Goal: Navigation & Orientation: Find specific page/section

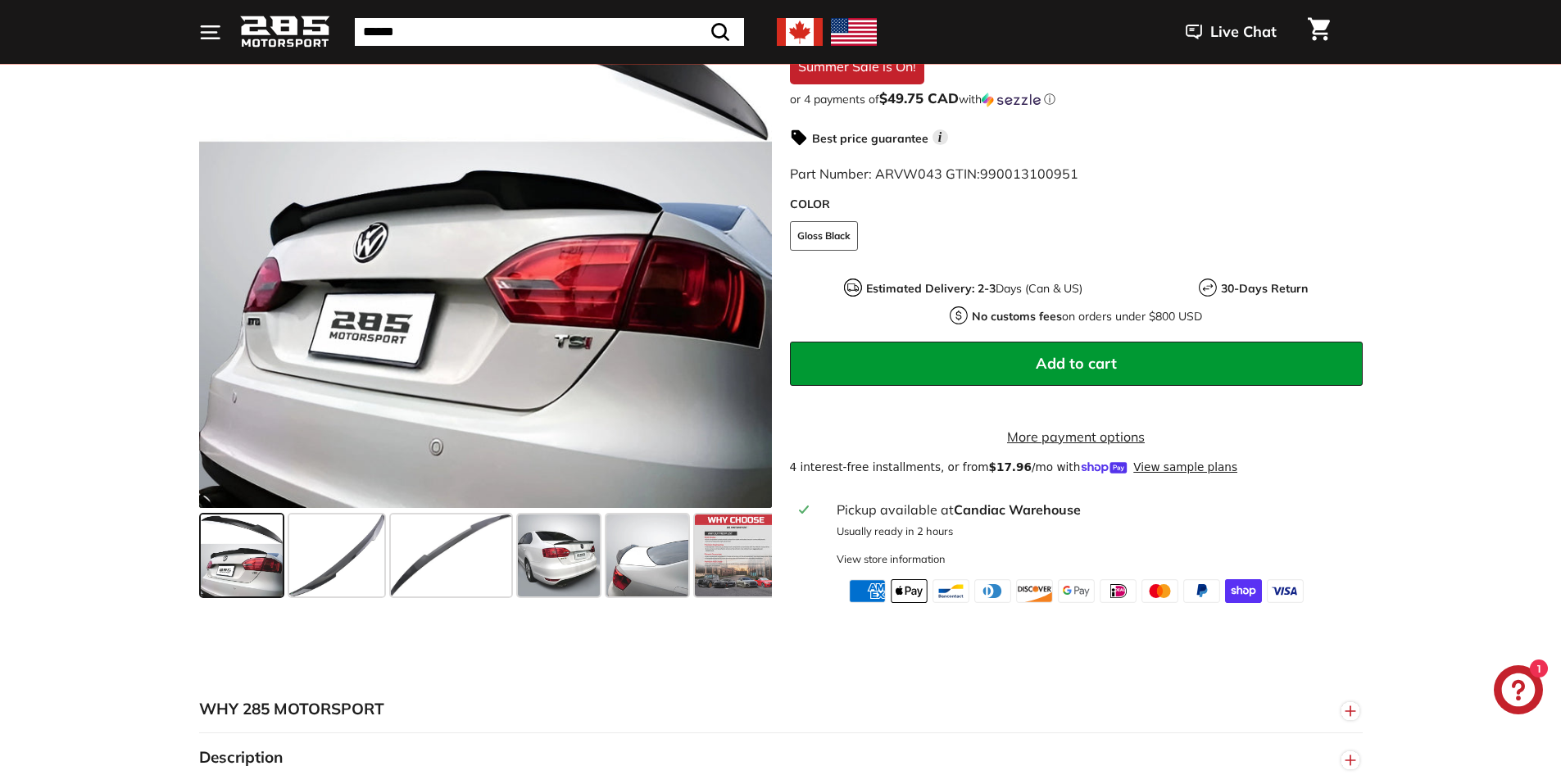
scroll to position [410, 0]
click at [290, 571] on span at bounding box center [337, 555] width 95 height 82
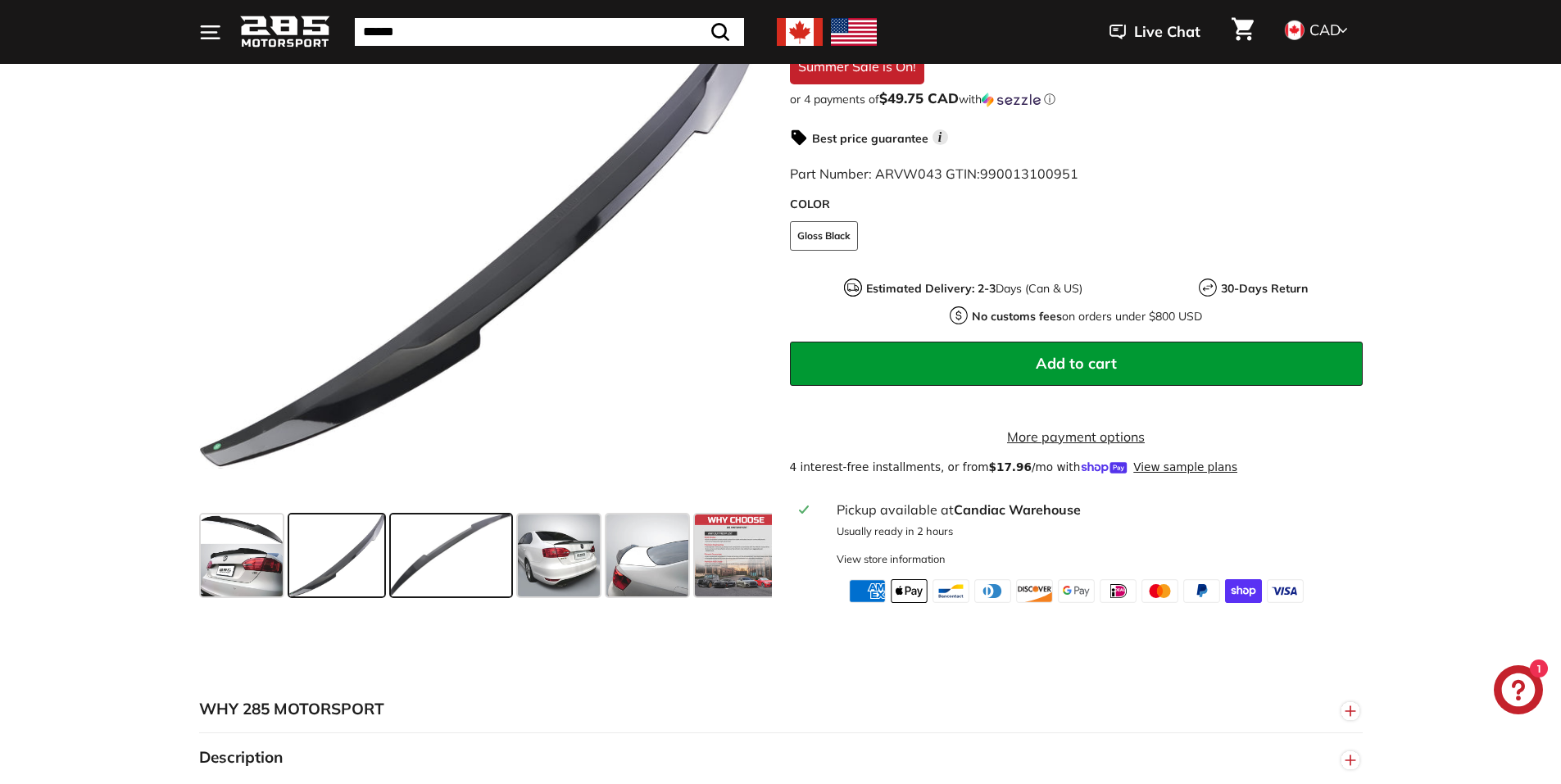
click at [401, 574] on span at bounding box center [451, 555] width 120 height 82
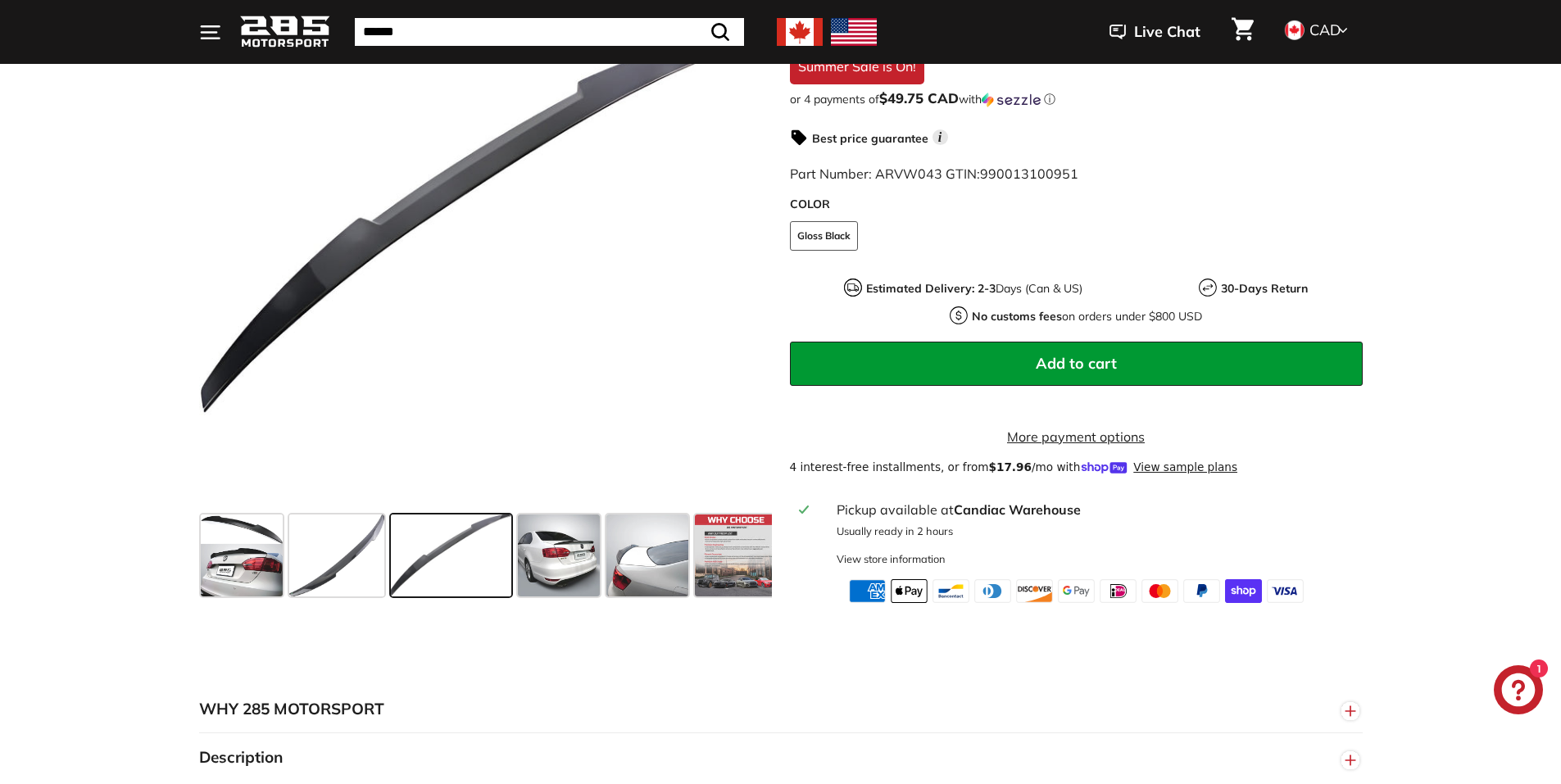
click at [498, 566] on span at bounding box center [451, 555] width 120 height 82
click at [579, 576] on span at bounding box center [559, 555] width 82 height 82
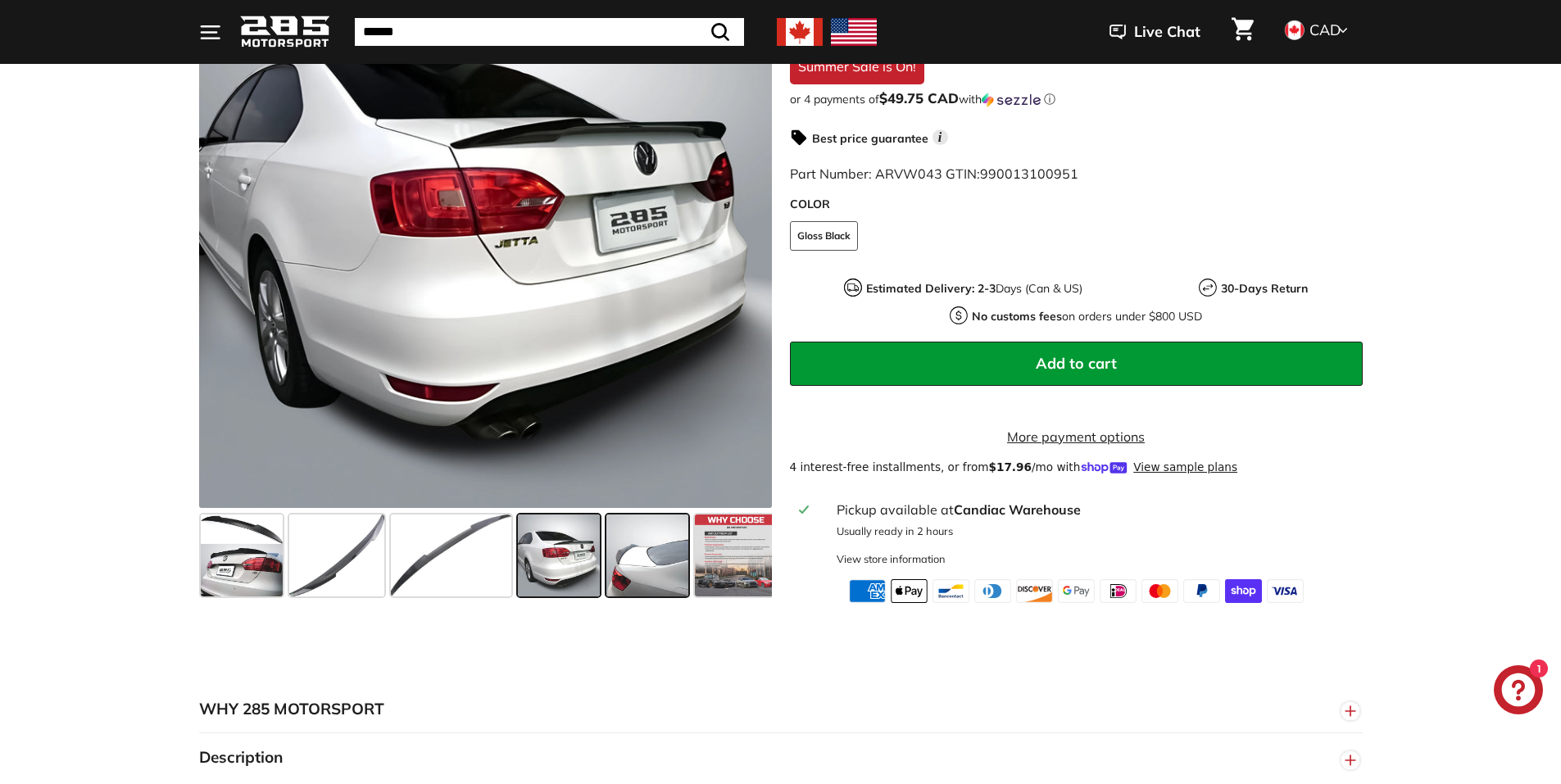
click at [658, 578] on span at bounding box center [648, 555] width 82 height 82
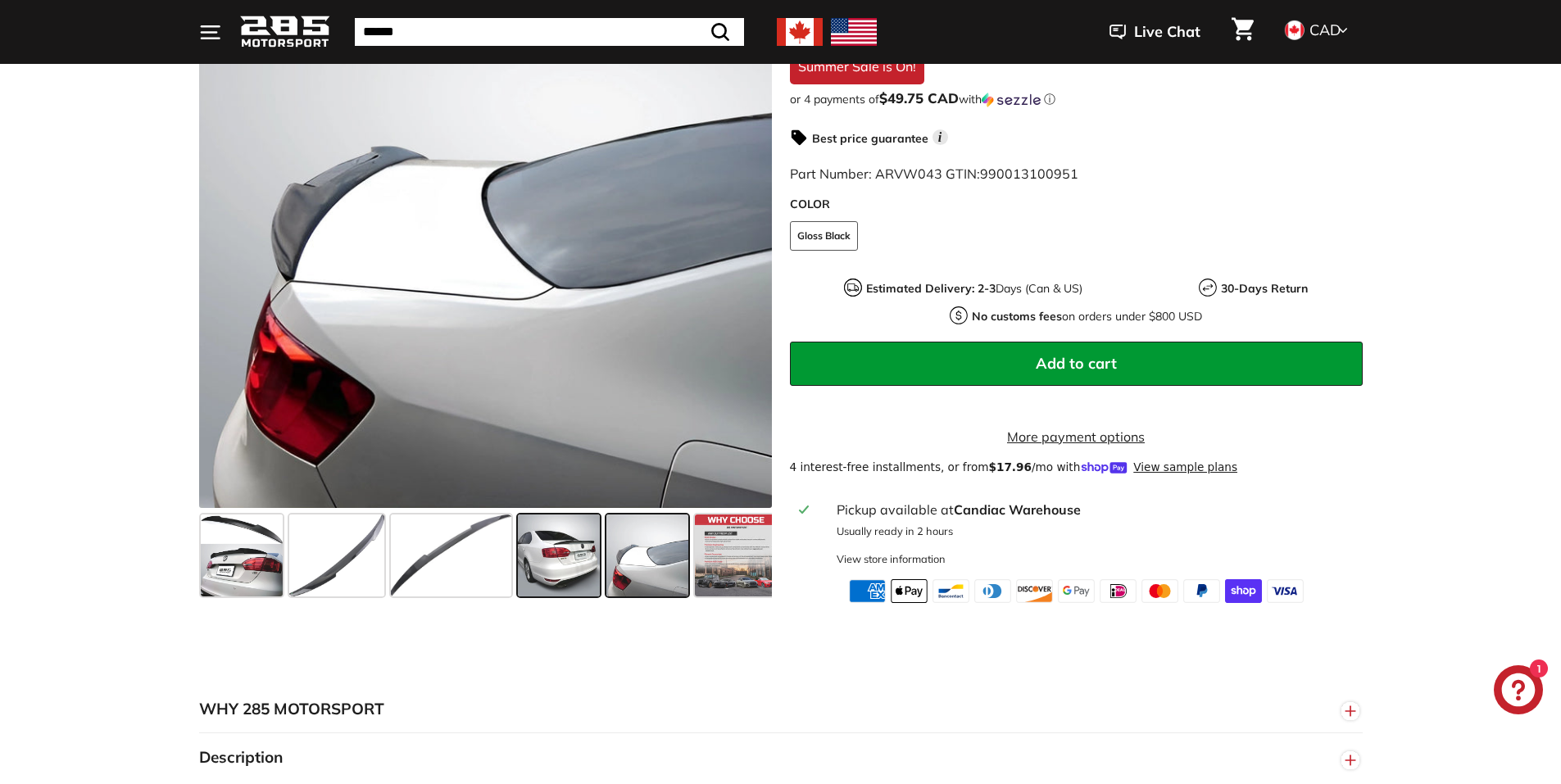
click at [540, 568] on span at bounding box center [559, 555] width 82 height 82
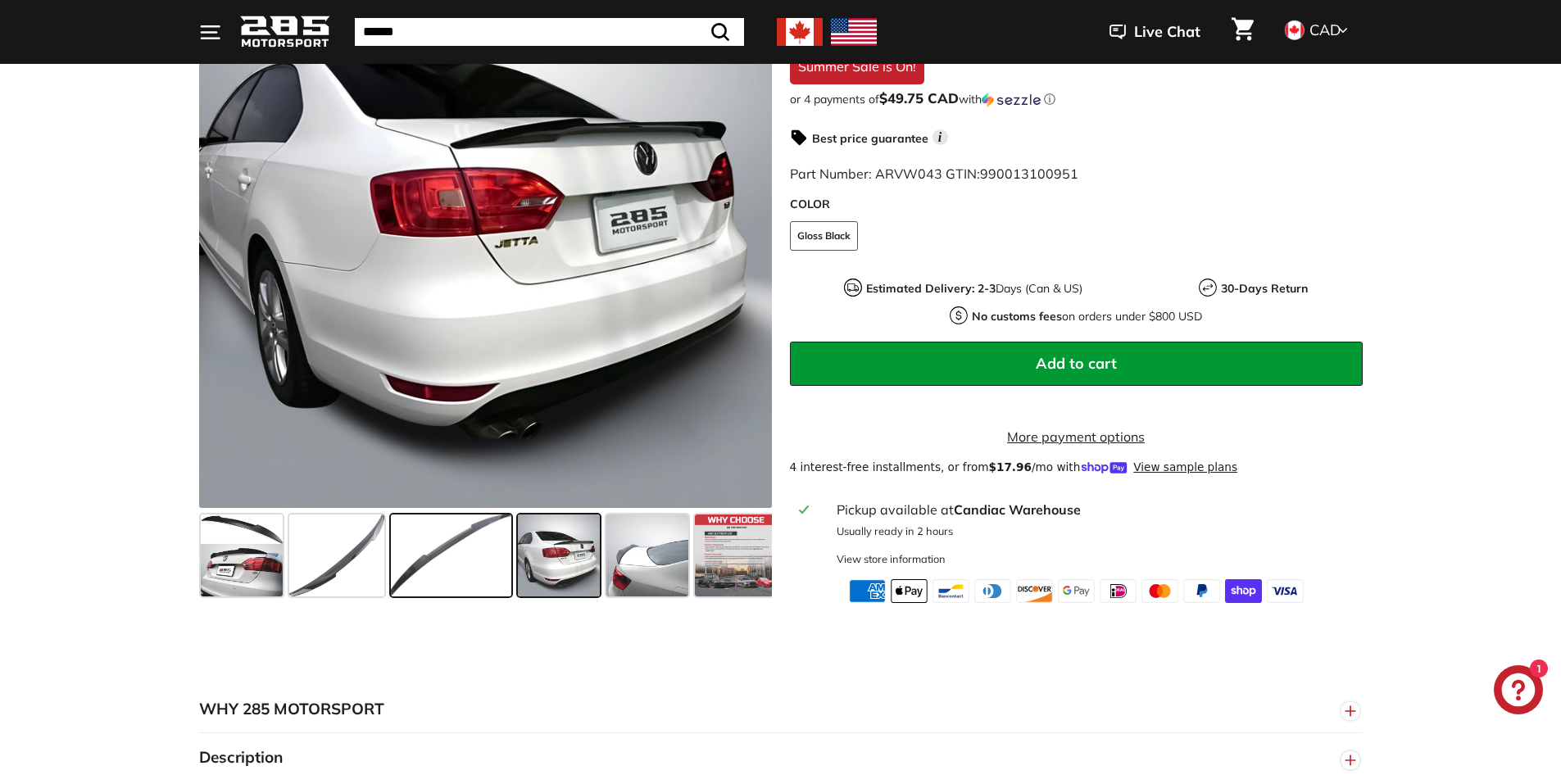
click at [495, 568] on span at bounding box center [451, 555] width 120 height 82
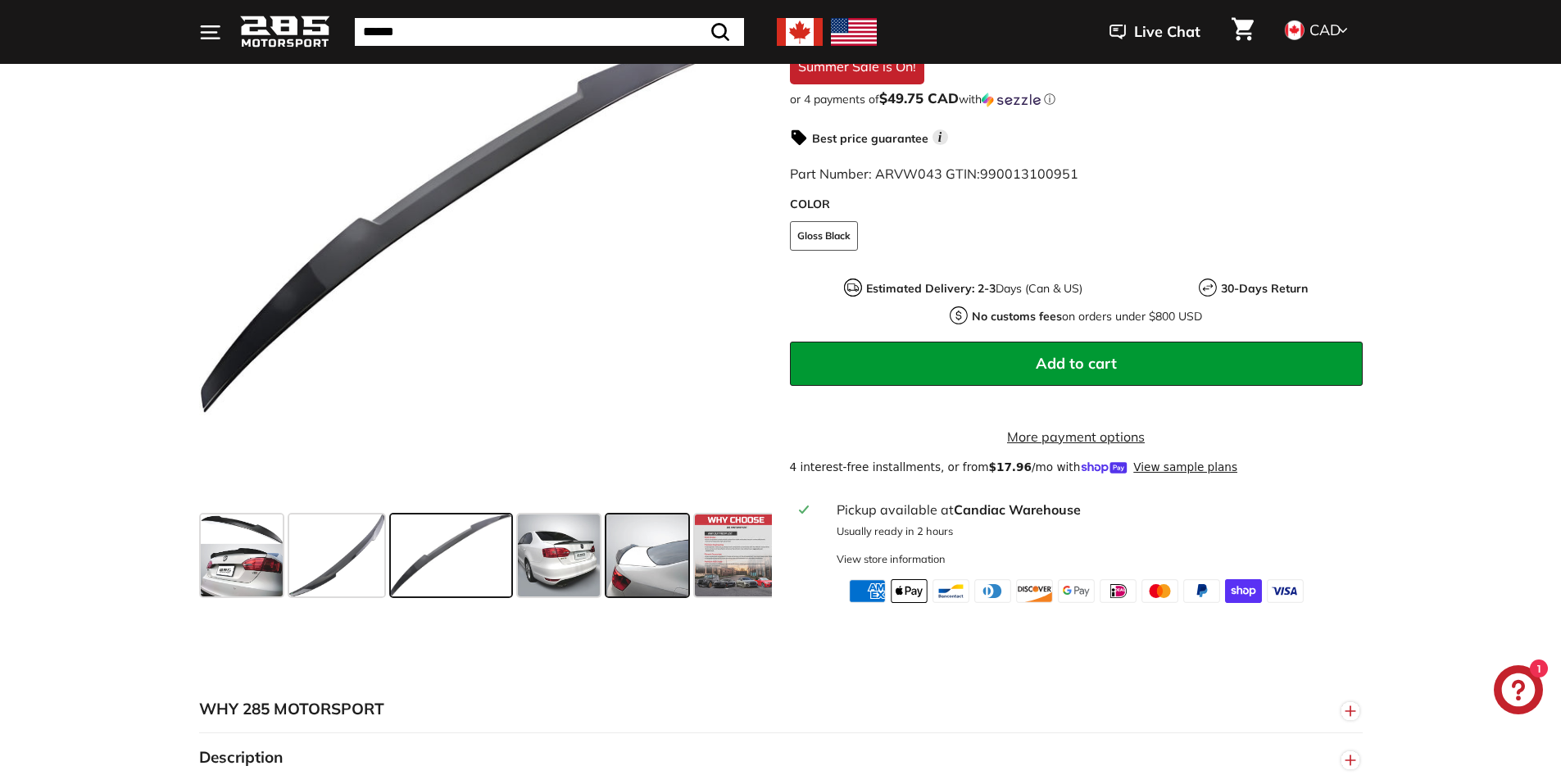
click at [639, 574] on span at bounding box center [648, 555] width 82 height 82
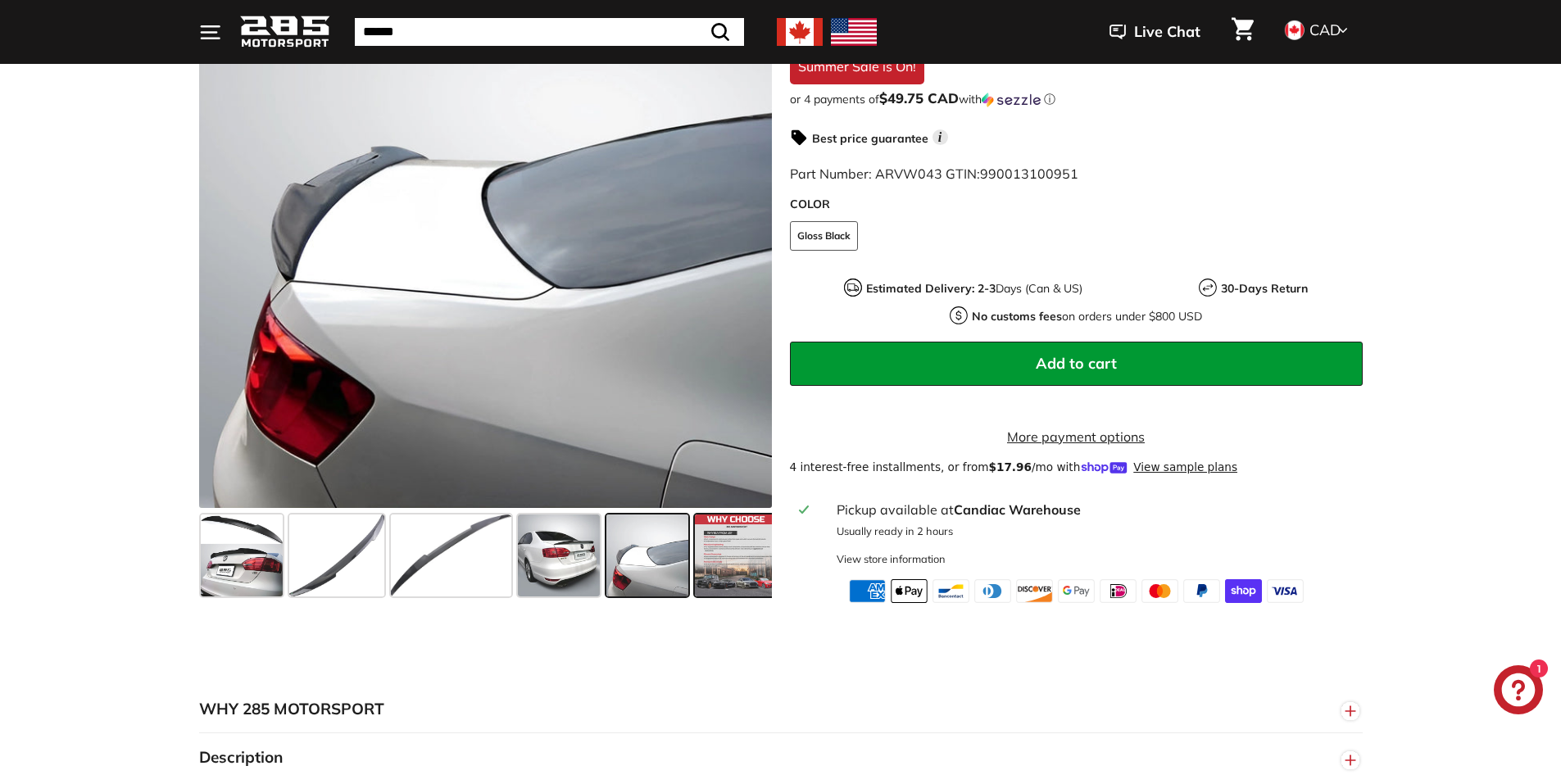
click at [725, 581] on span at bounding box center [736, 555] width 82 height 82
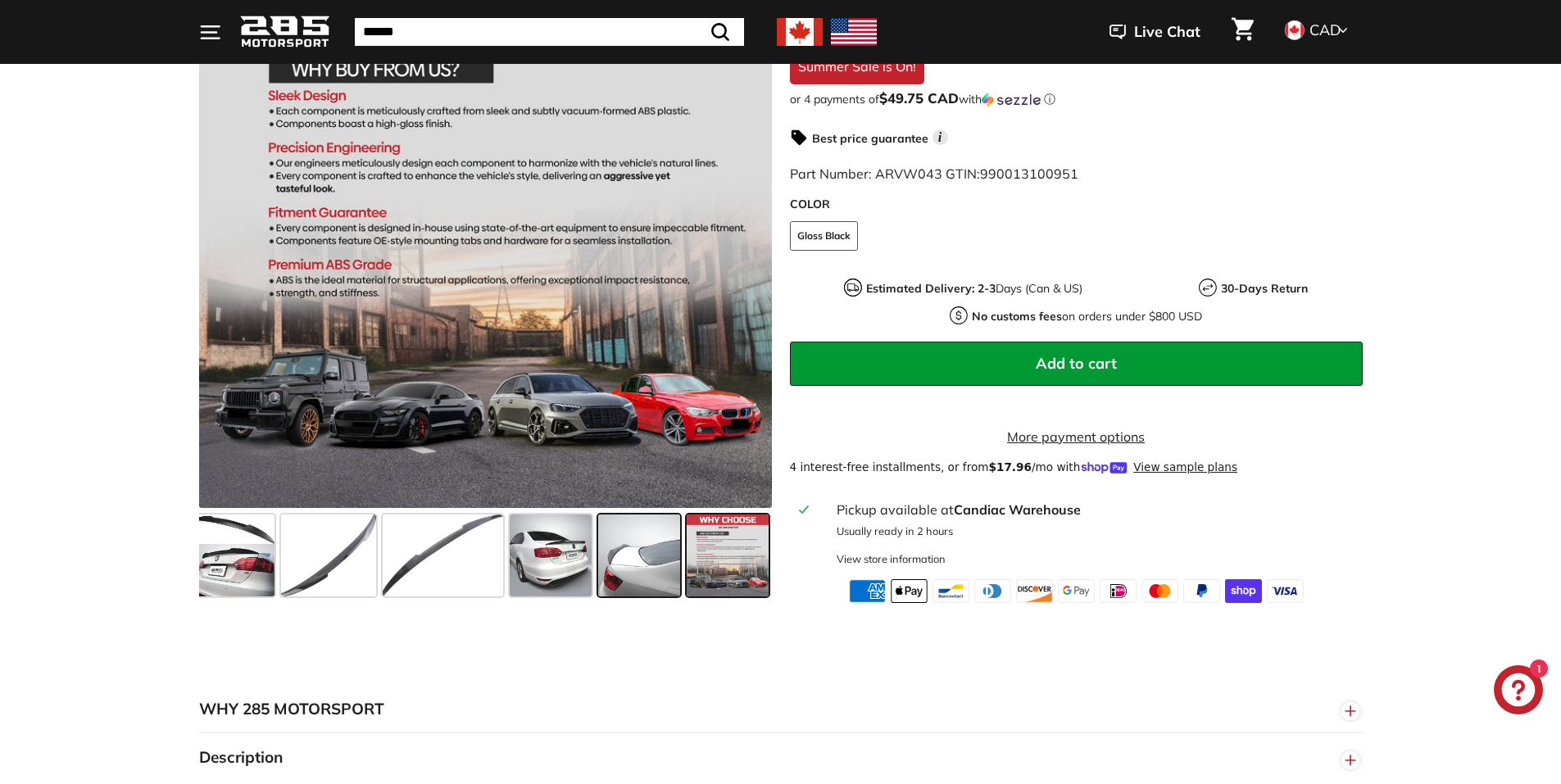
click at [648, 569] on span at bounding box center [639, 555] width 82 height 82
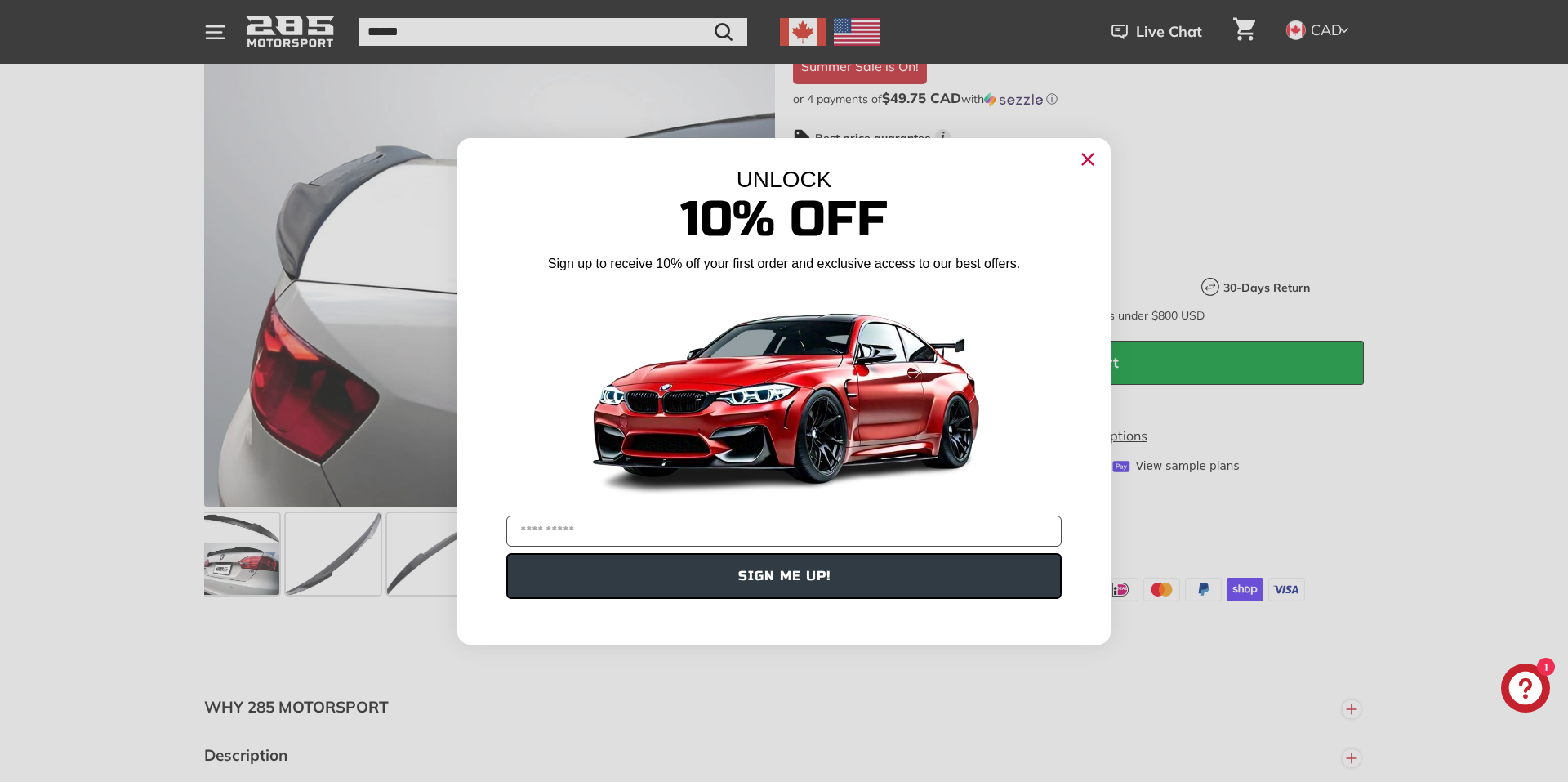
click at [1098, 168] on icon "Close dialog" at bounding box center [1087, 159] width 26 height 26
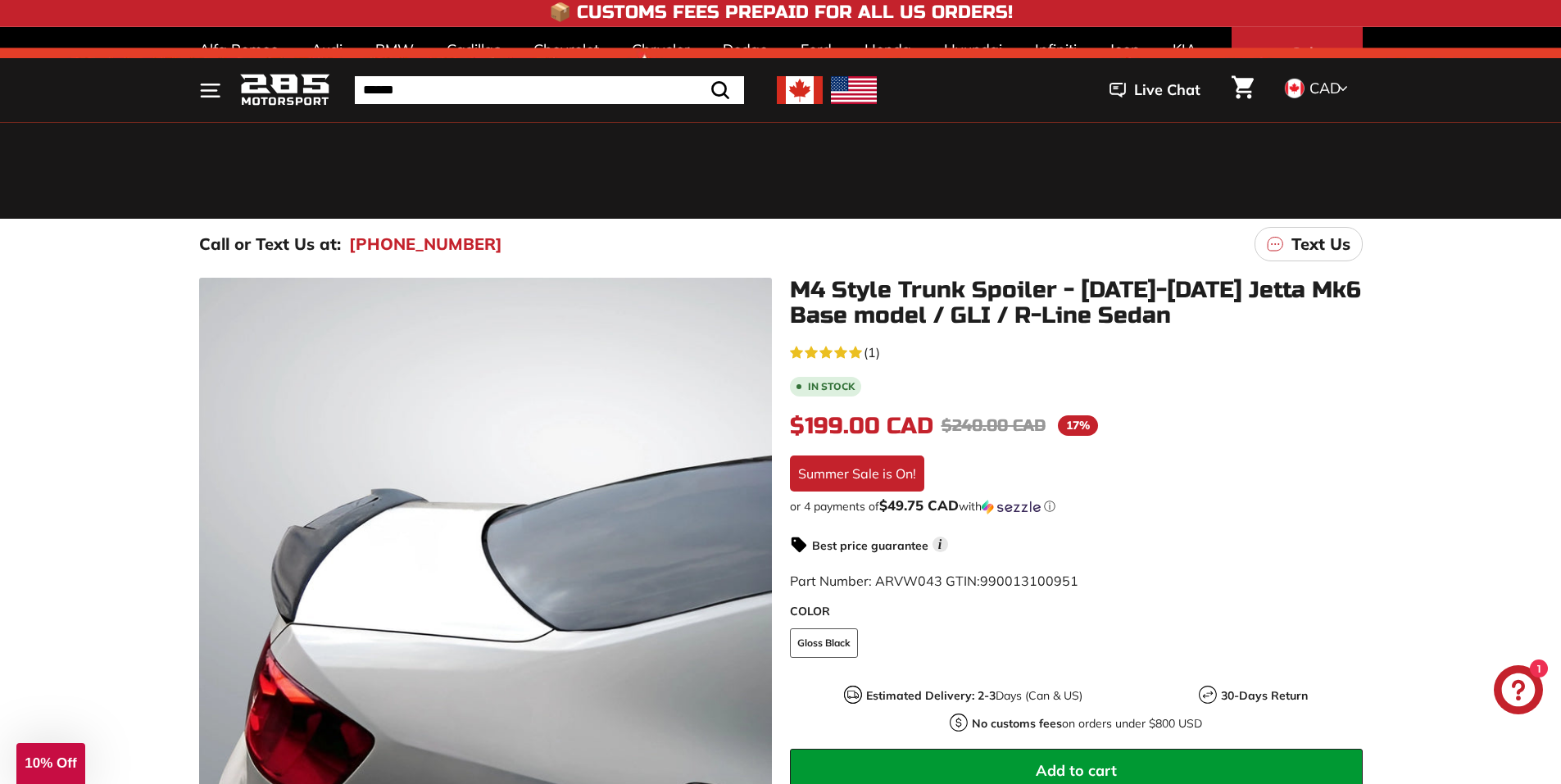
scroll to position [0, 0]
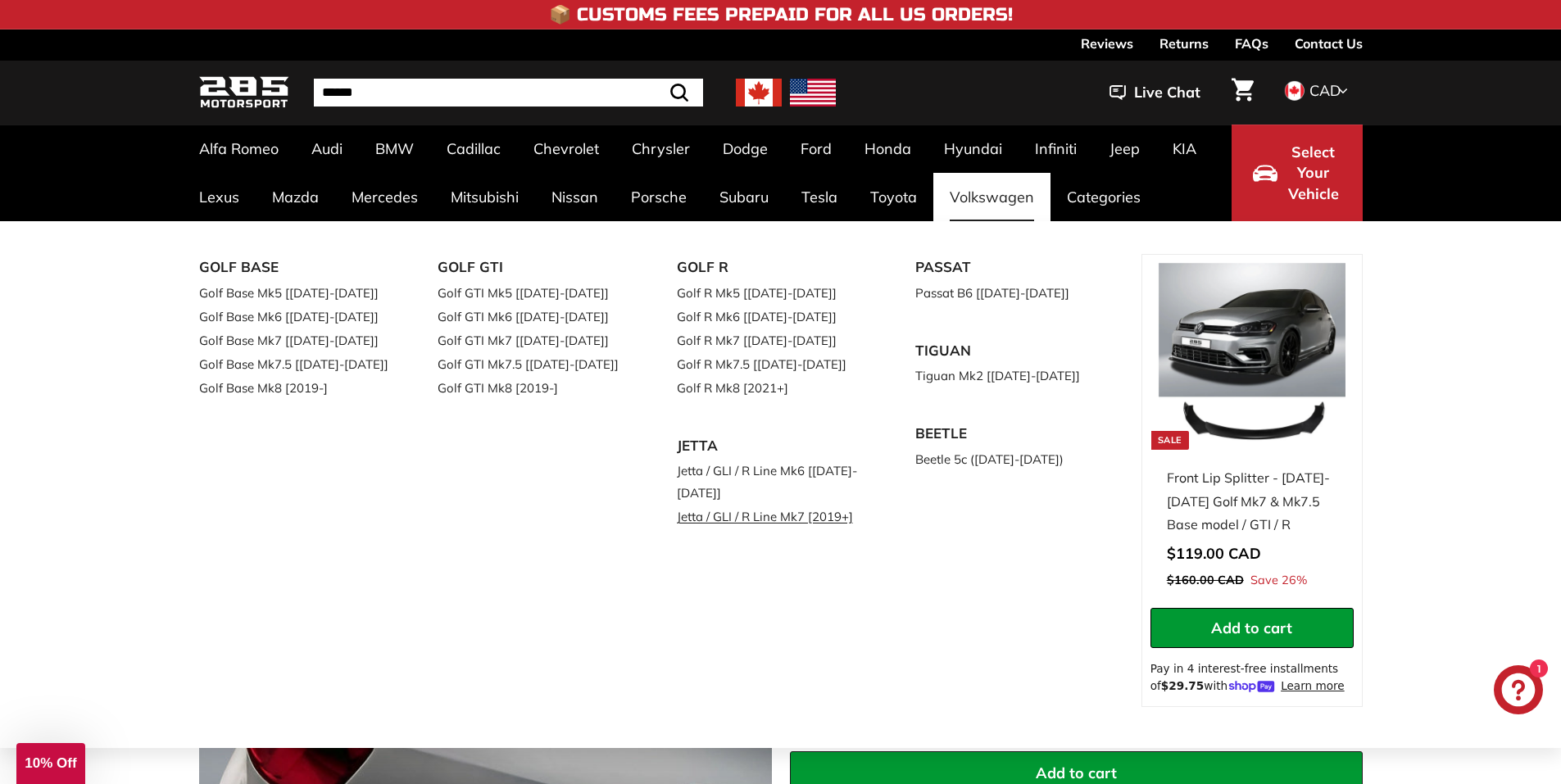
click at [726, 519] on link "Jetta / GLI / R Line Mk7 [2019+]" at bounding box center [773, 516] width 193 height 24
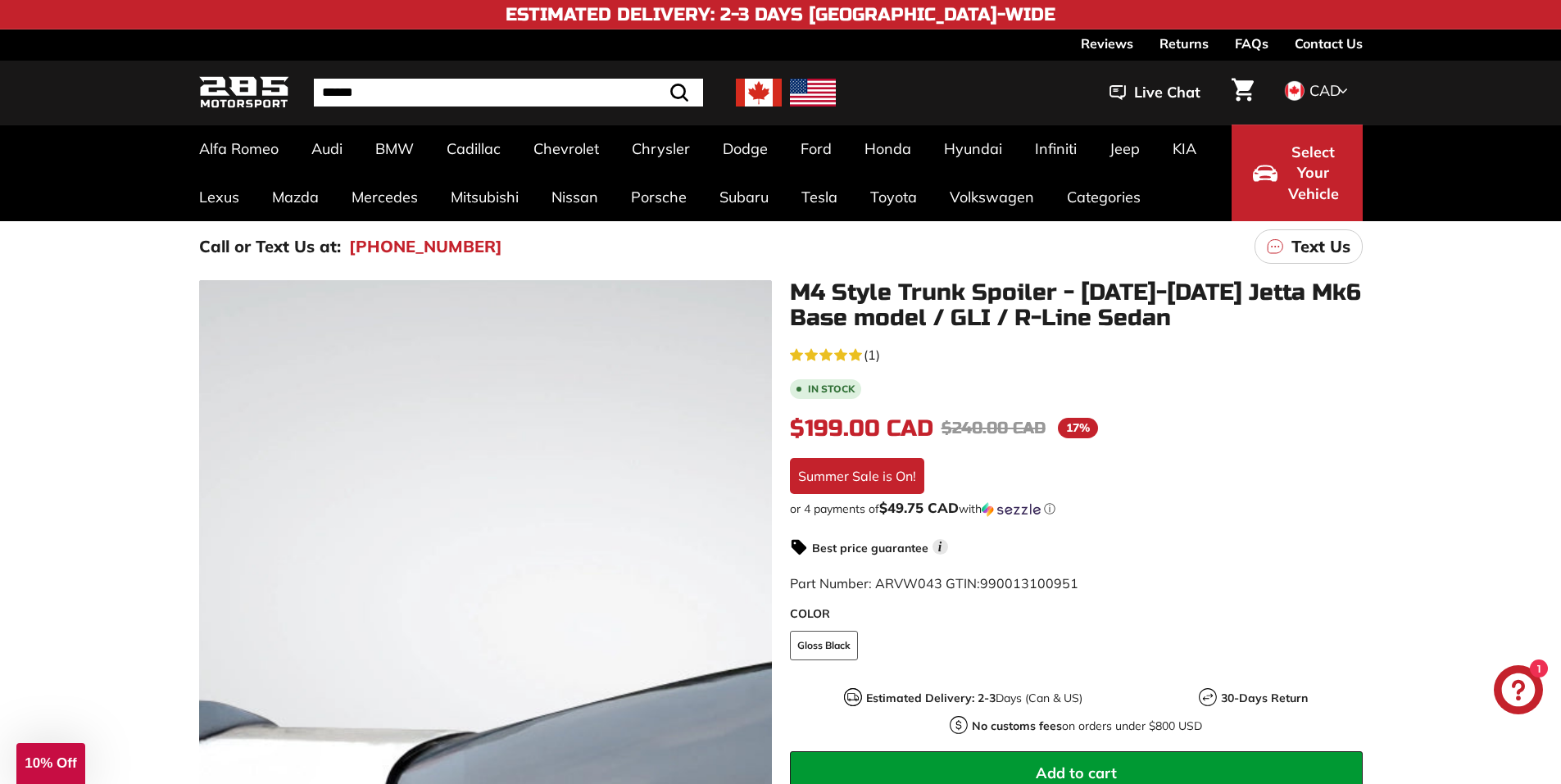
drag, startPoint x: 578, startPoint y: 282, endPoint x: 568, endPoint y: 277, distance: 11.2
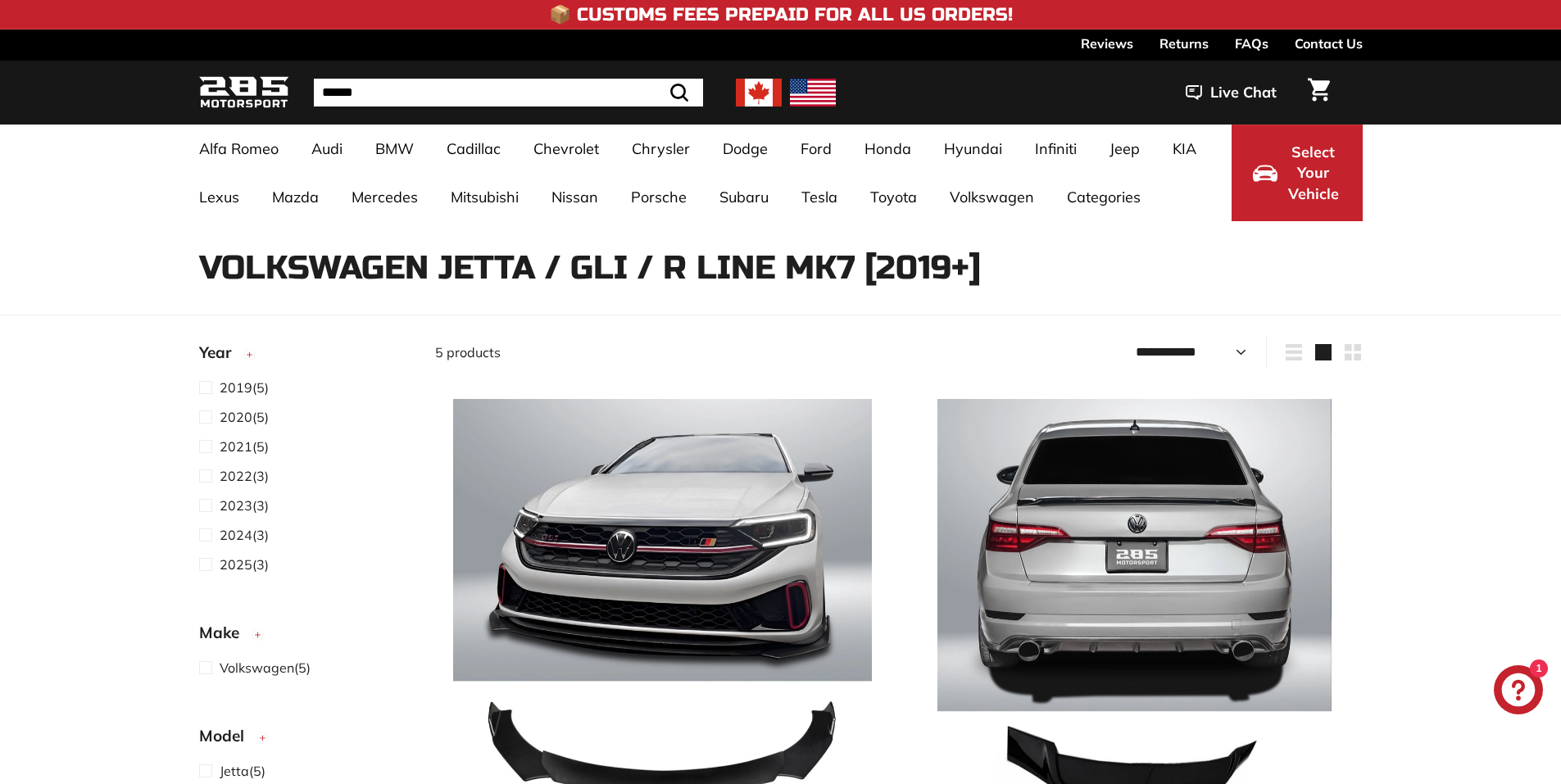
select select "**********"
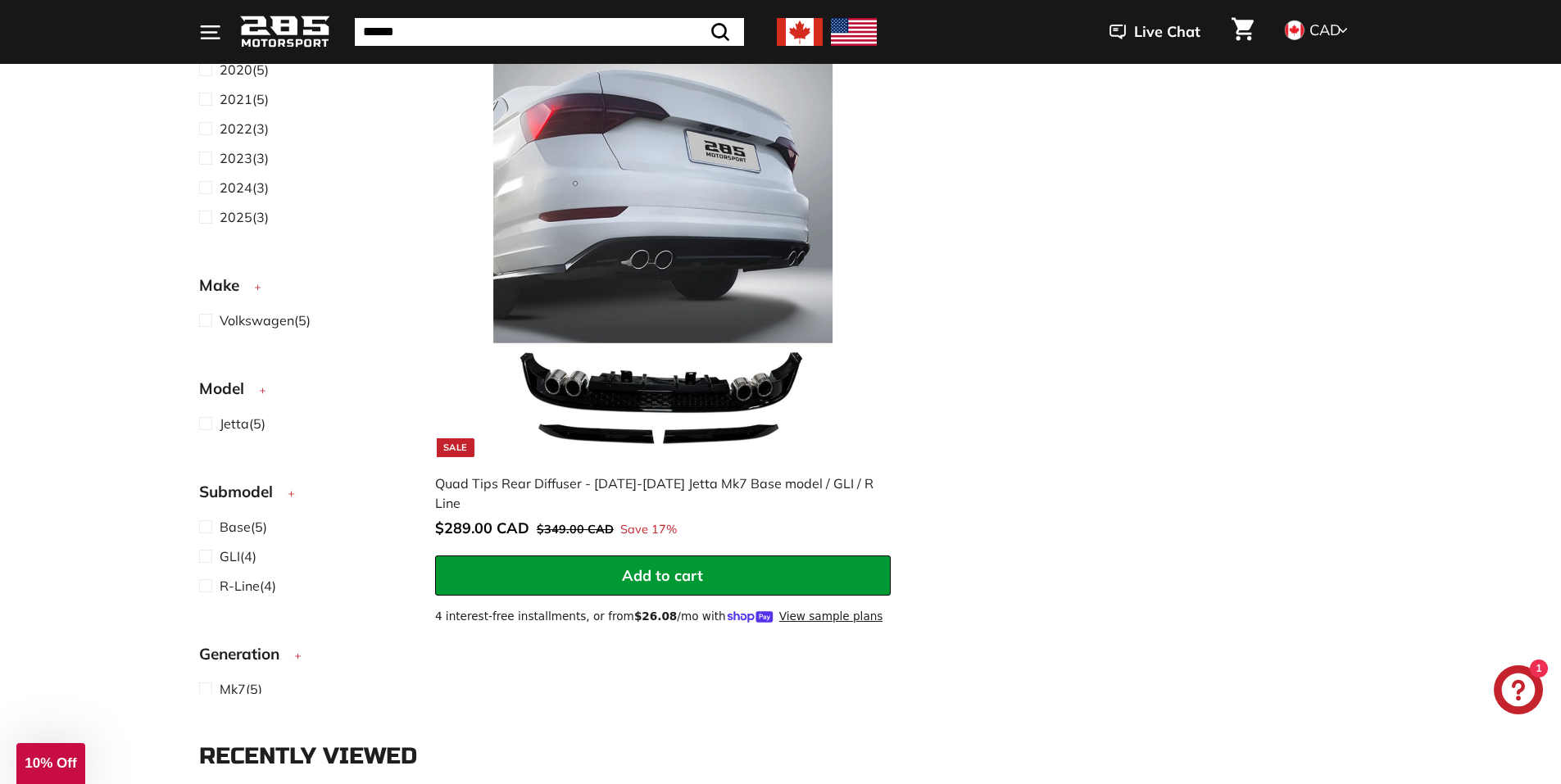
scroll to position [1639, 0]
